Goal: Task Accomplishment & Management: Use online tool/utility

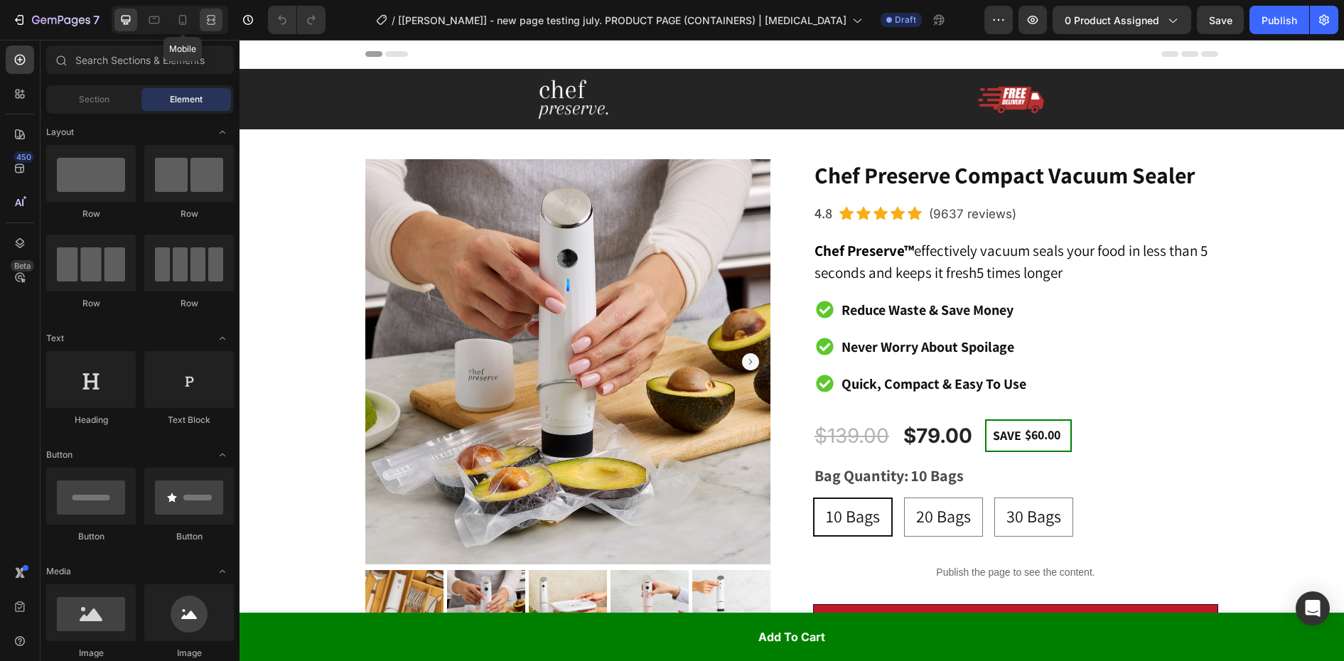
click at [178, 17] on icon at bounding box center [182, 20] width 14 height 14
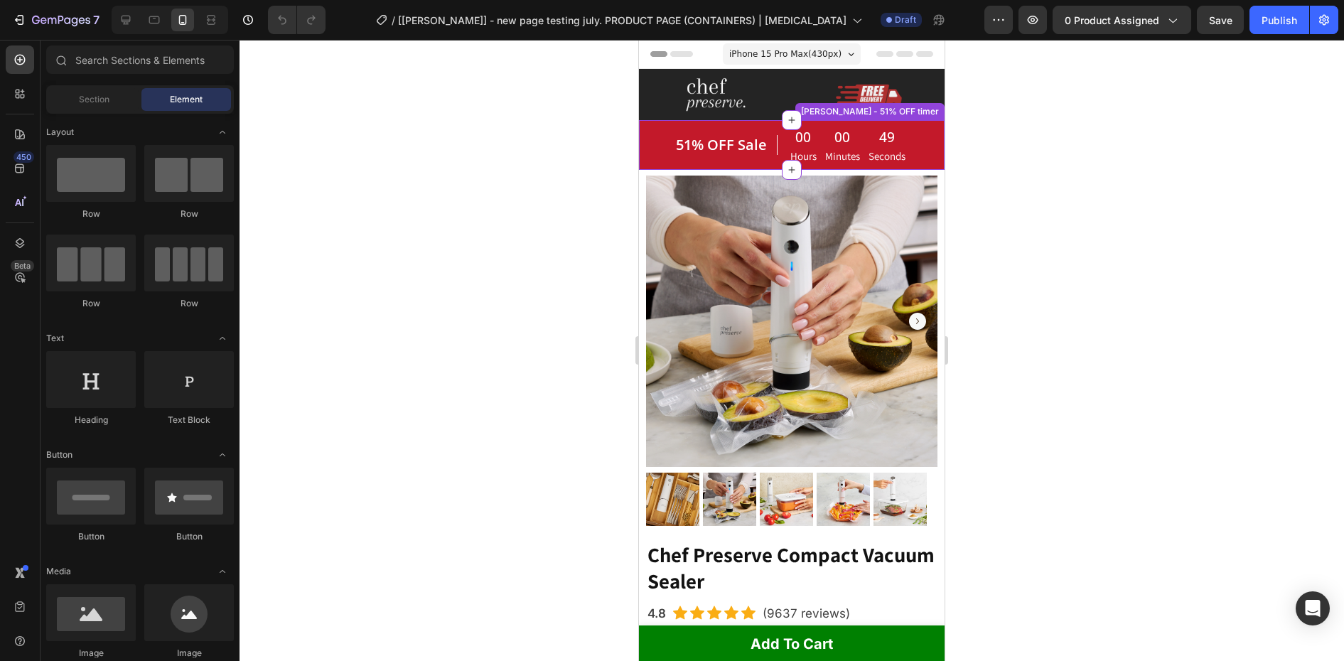
click at [809, 157] on p "Hours" at bounding box center [803, 155] width 26 height 15
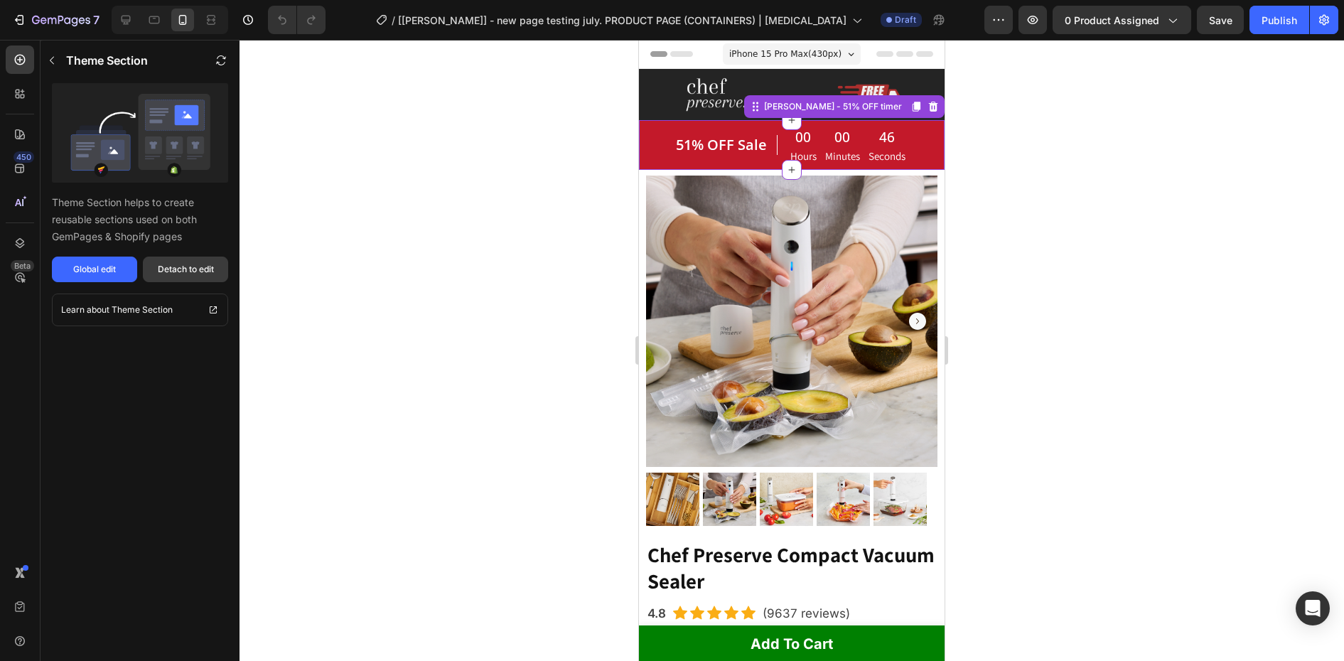
click at [202, 270] on div "Detach to edit" at bounding box center [186, 269] width 56 height 13
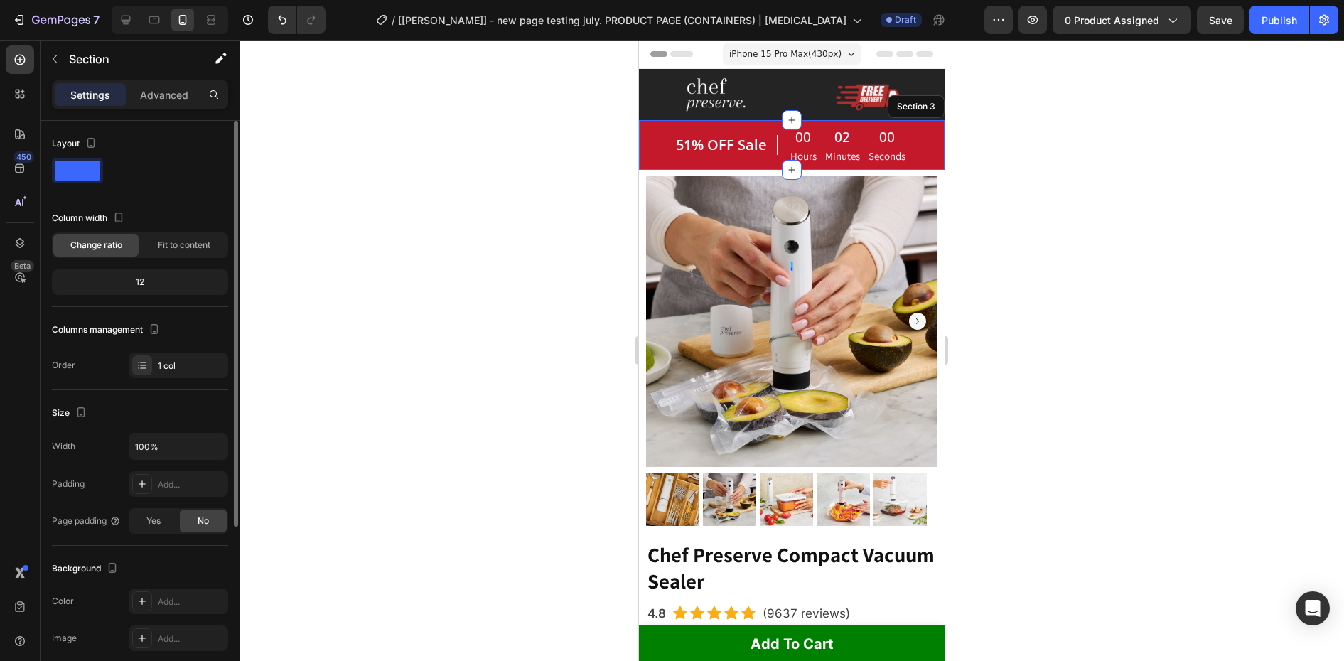
scroll to position [249, 0]
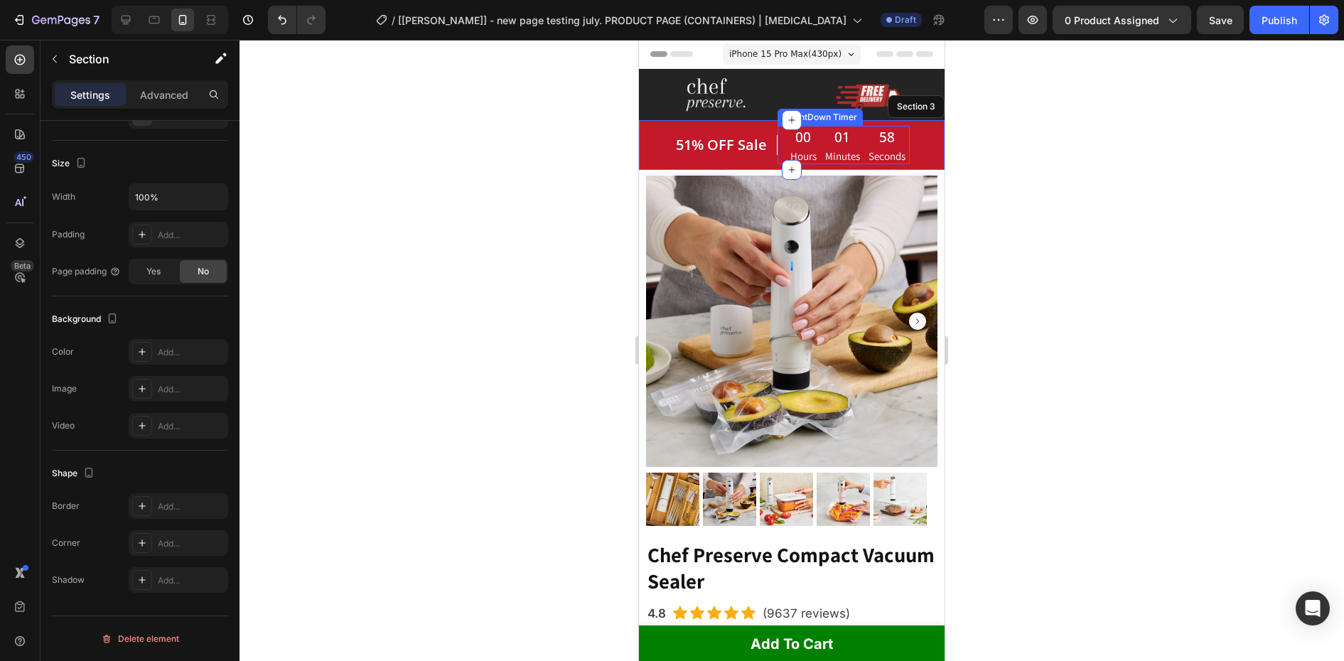
click at [843, 134] on div "01" at bounding box center [842, 136] width 35 height 21
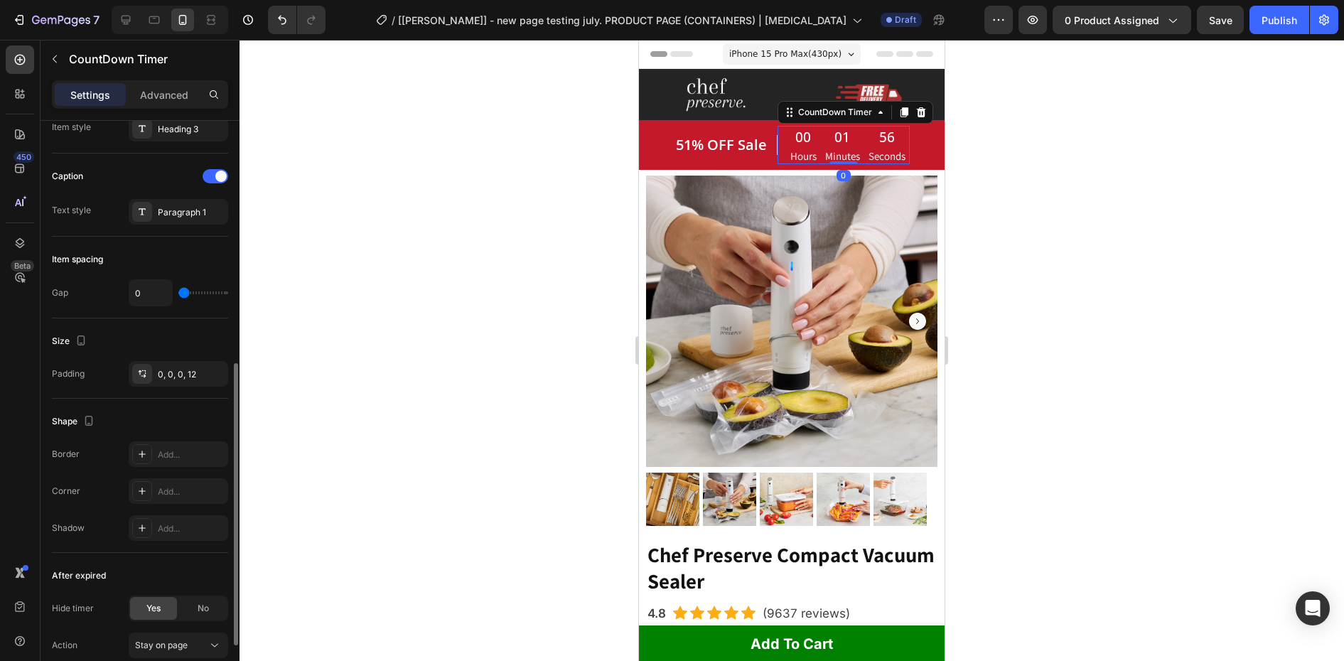
scroll to position [612, 0]
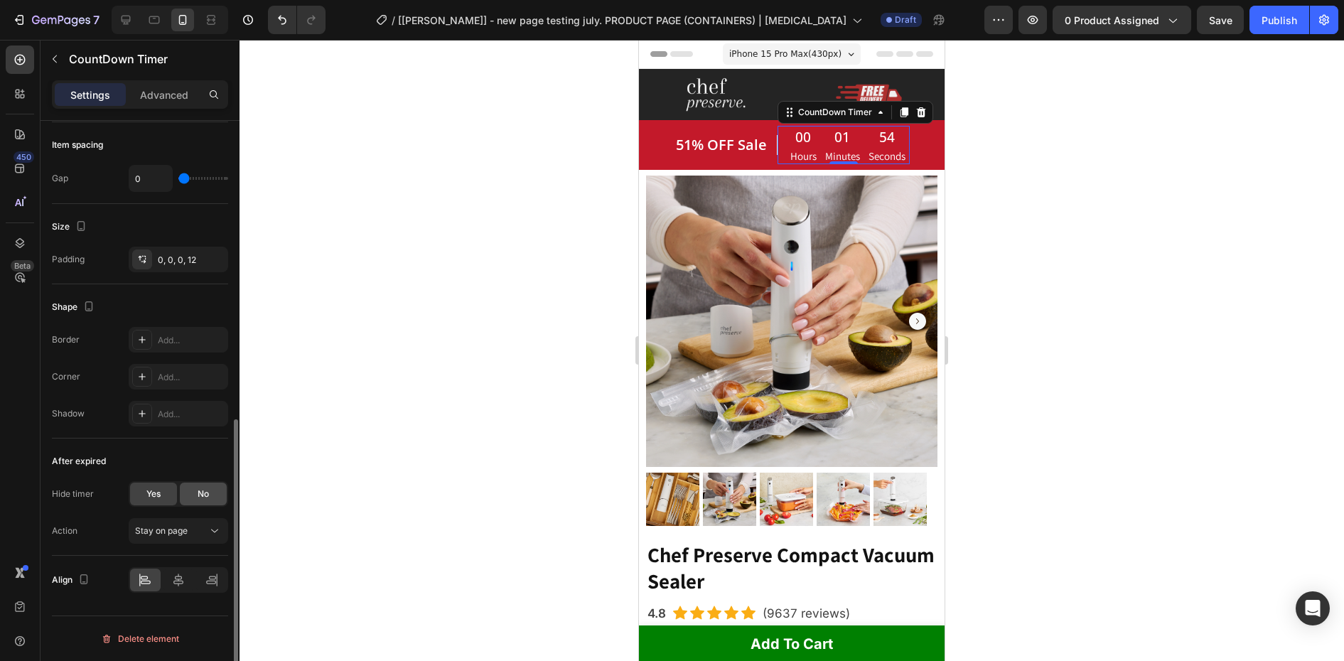
click at [209, 494] on span "No" at bounding box center [203, 493] width 11 height 13
click at [148, 497] on span "Yes" at bounding box center [153, 493] width 14 height 13
click at [1277, 23] on div "Publish" at bounding box center [1279, 20] width 36 height 15
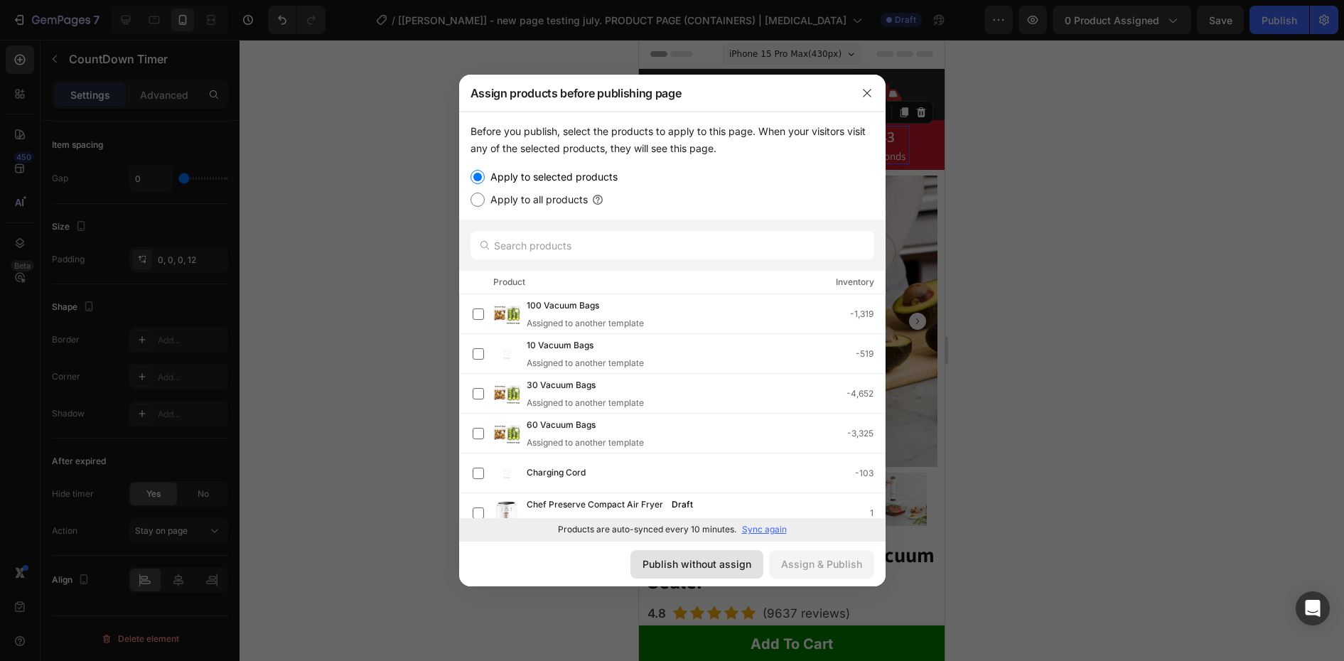
click at [652, 564] on div "Publish without assign" at bounding box center [696, 563] width 109 height 15
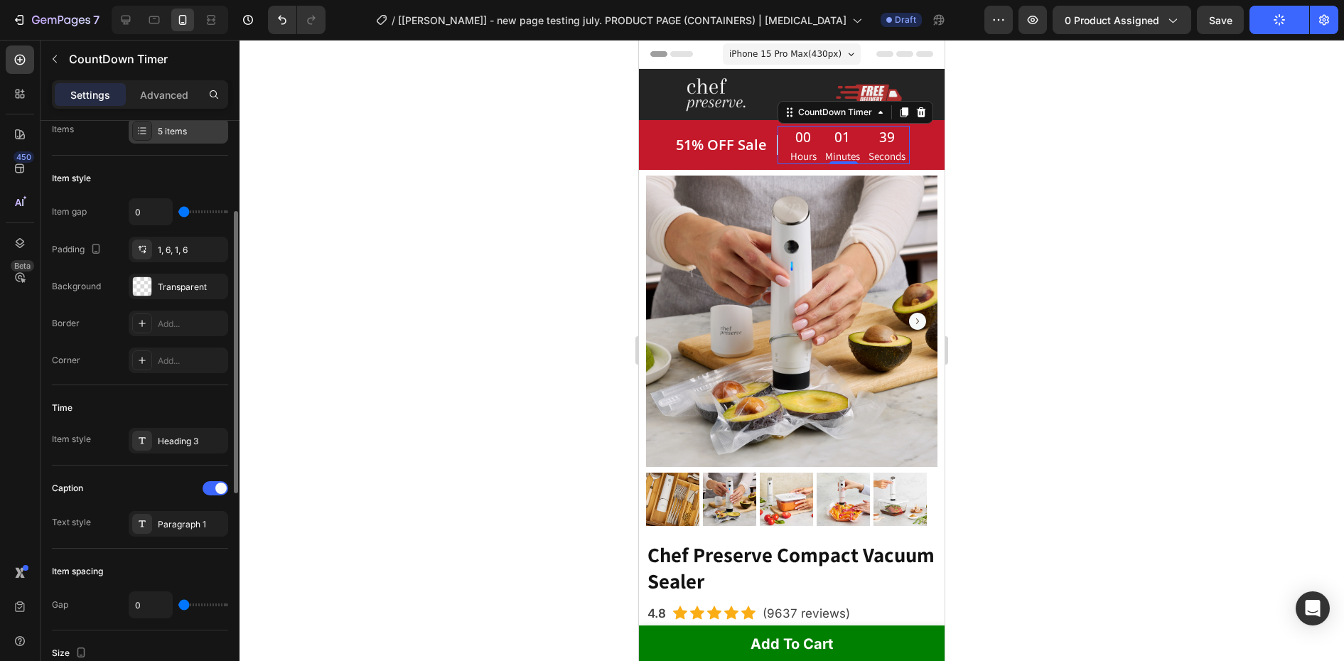
scroll to position [0, 0]
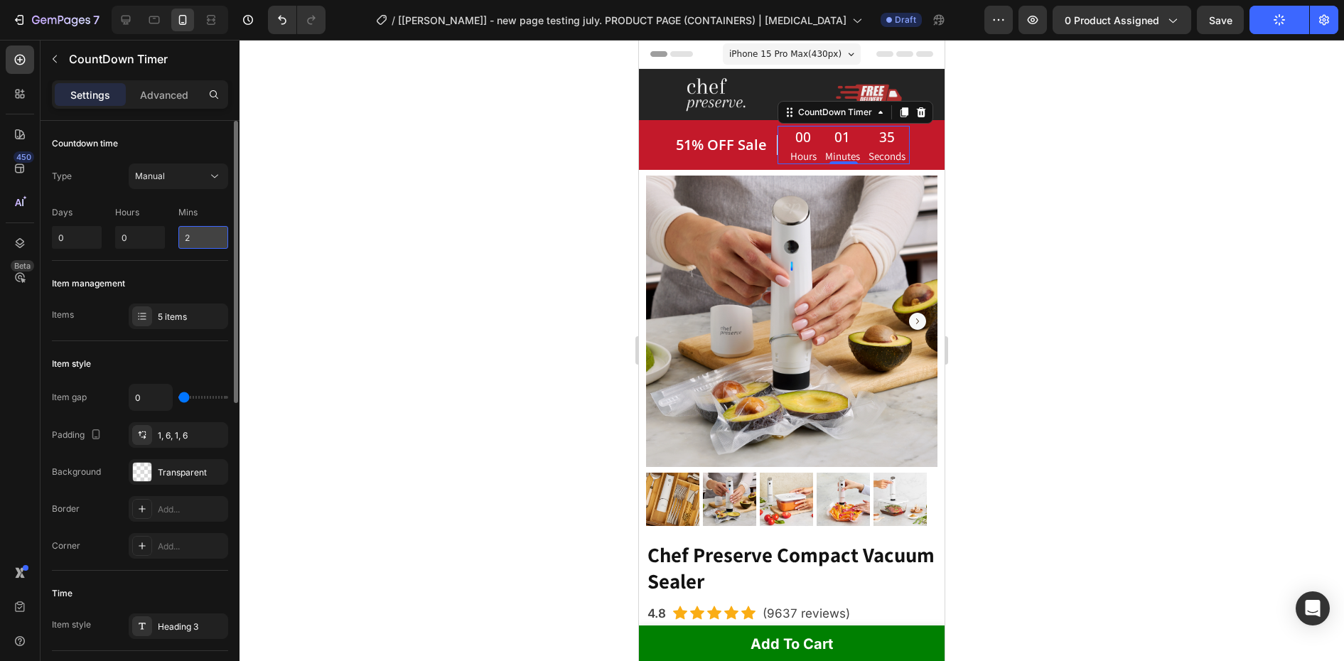
click at [210, 244] on input "2" at bounding box center [203, 237] width 50 height 23
drag, startPoint x: 205, startPoint y: 242, endPoint x: 124, endPoint y: 237, distance: 80.4
click at [124, 237] on div "Days 0 Hours 0 Mins 2" at bounding box center [140, 224] width 176 height 48
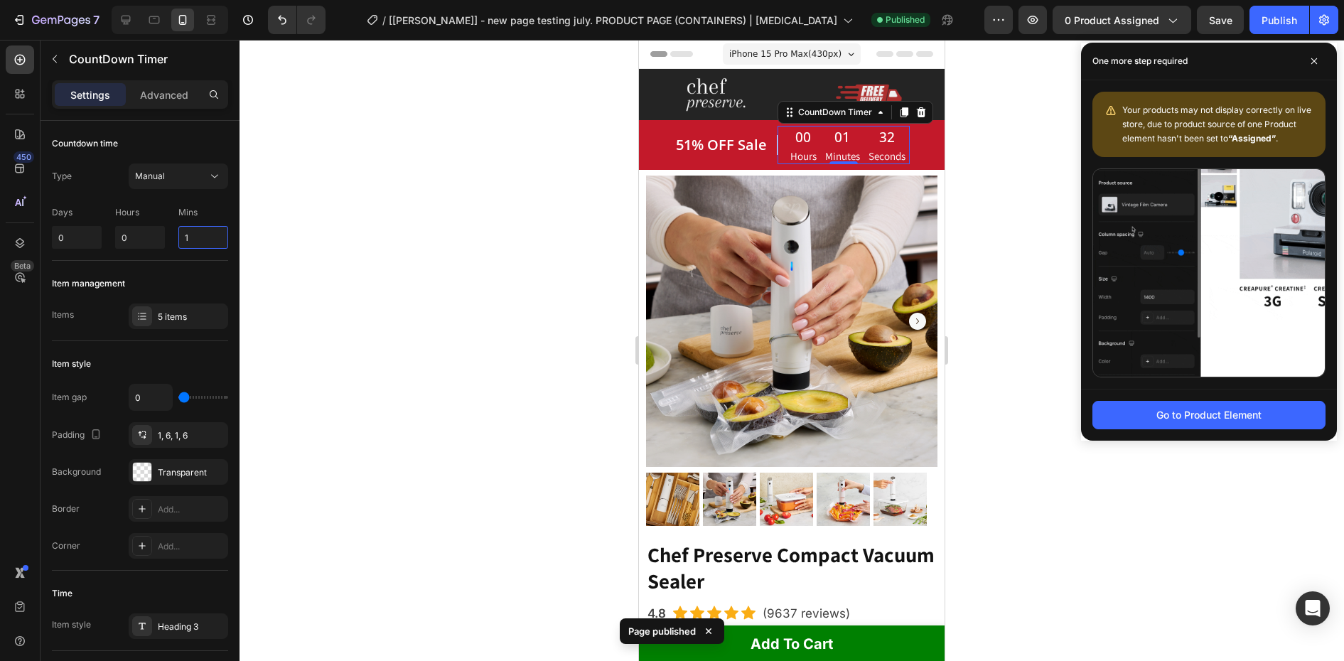
type input "1"
